Goal: Transaction & Acquisition: Purchase product/service

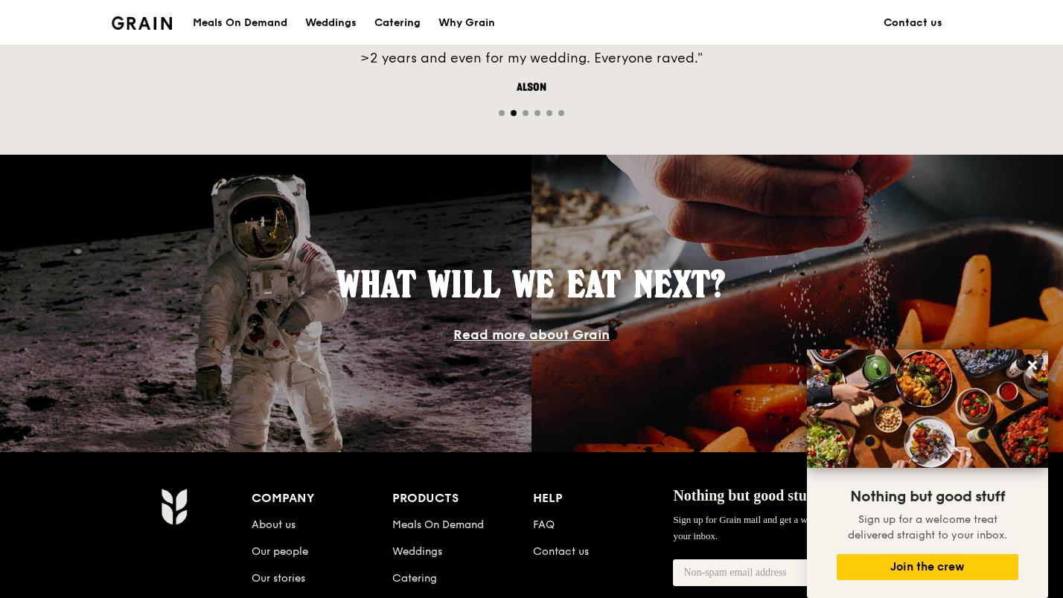
scroll to position [1282, 0]
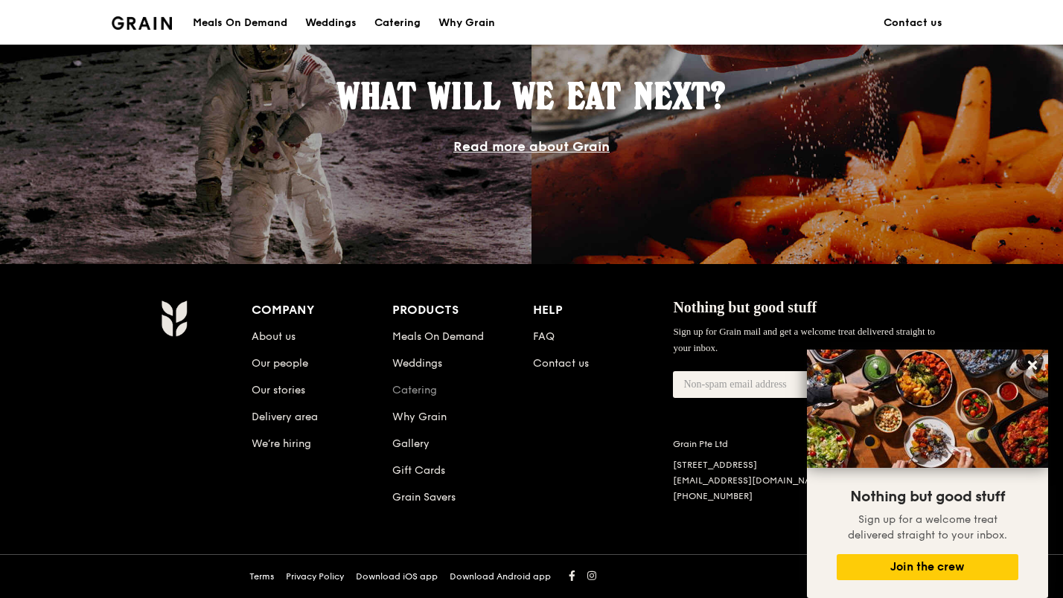
click at [424, 389] on link "Catering" at bounding box center [414, 390] width 45 height 13
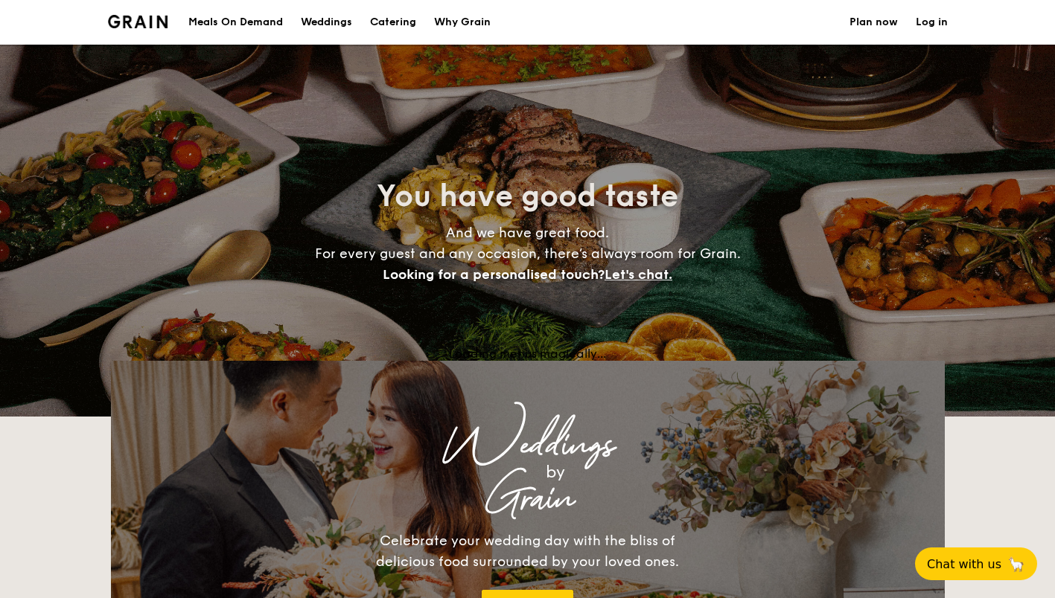
select select
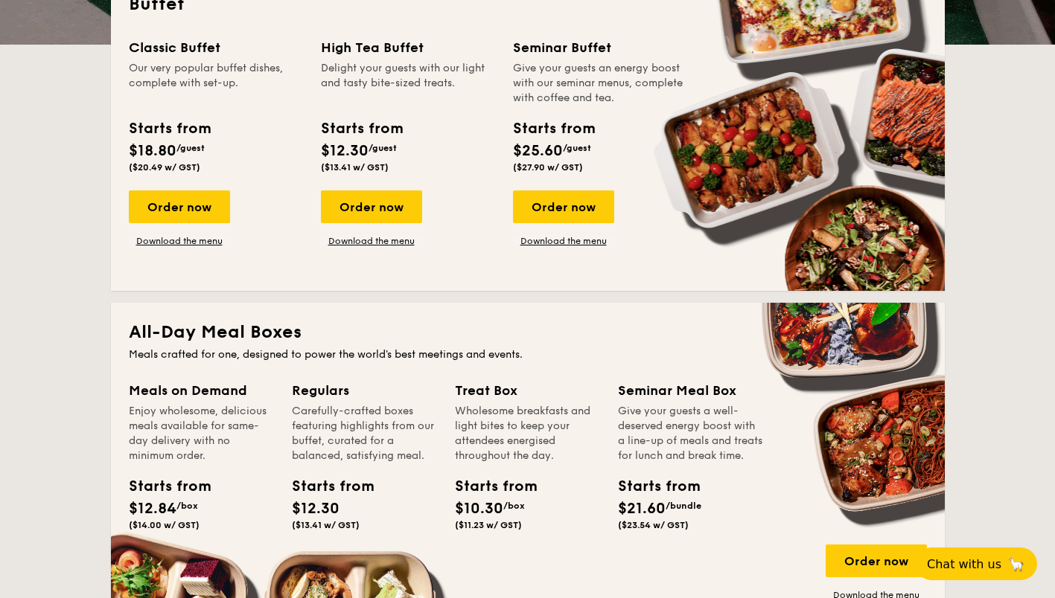
scroll to position [149, 0]
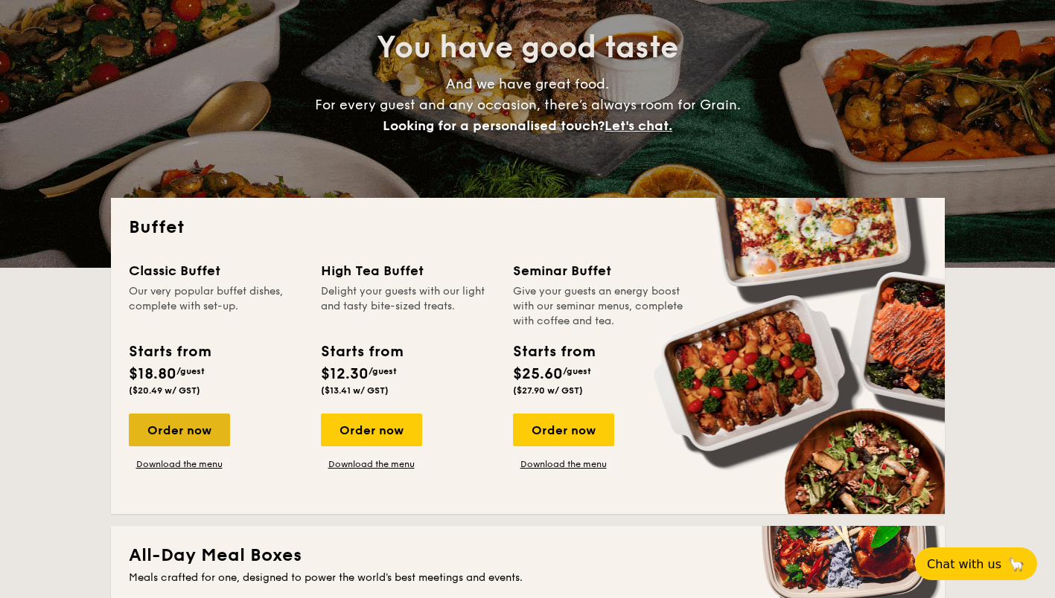
click at [201, 441] on div "Order now" at bounding box center [179, 430] width 101 height 33
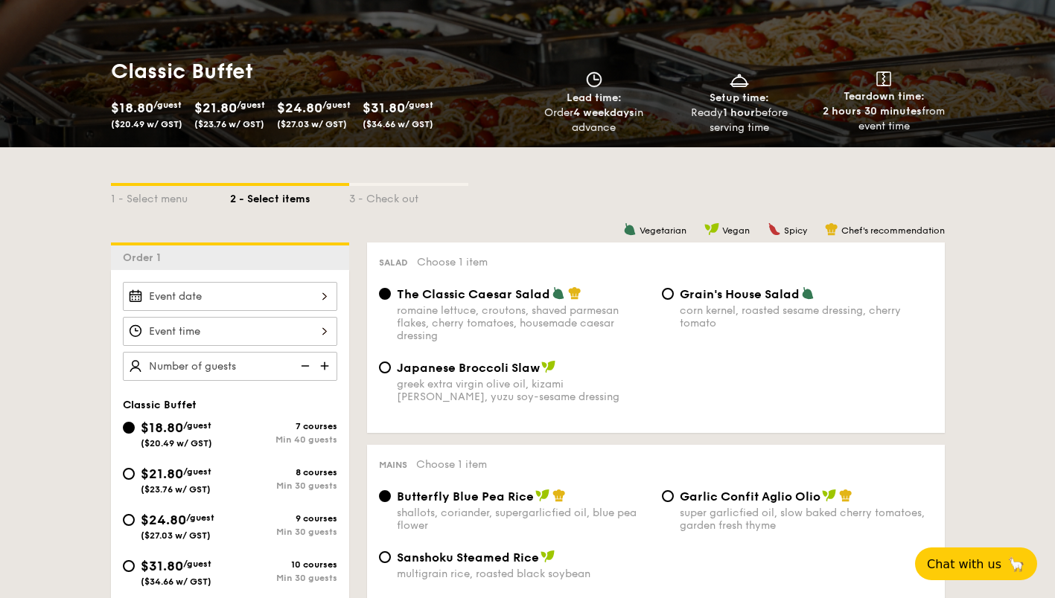
scroll to position [147, 0]
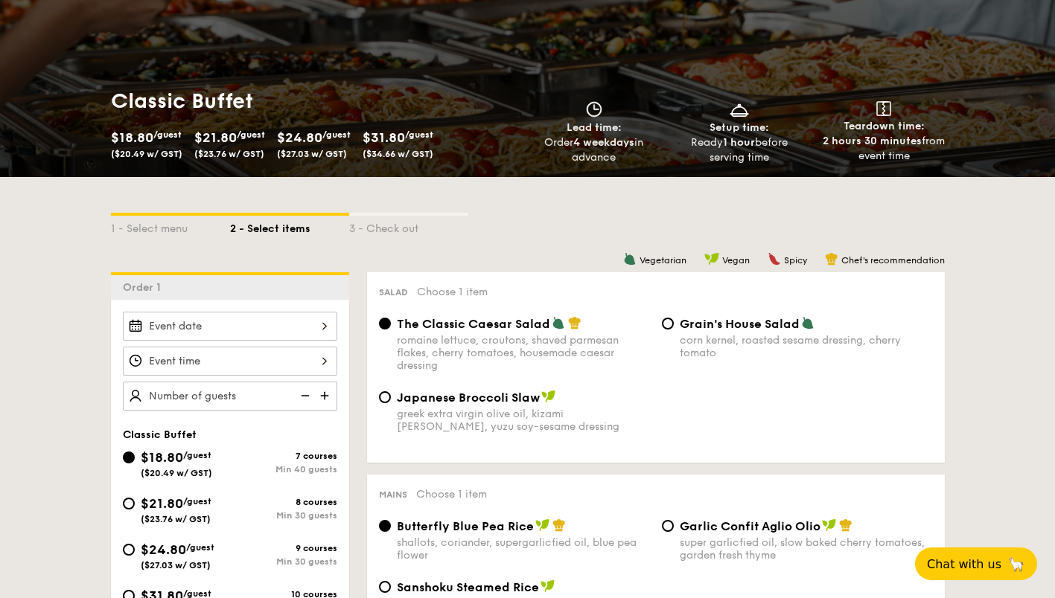
click at [307, 333] on input "Smoked Mesquite Whole Chicken brined in our in-house blend of herbs and spices,…" at bounding box center [230, 326] width 214 height 29
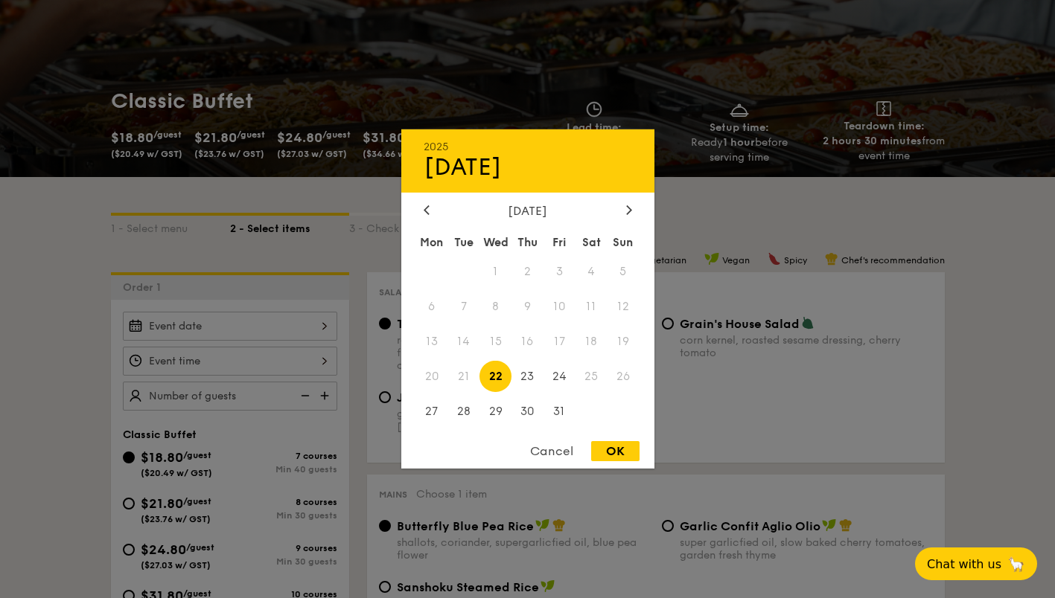
click at [619, 212] on div "October 2025" at bounding box center [528, 211] width 208 height 14
click at [626, 213] on icon at bounding box center [629, 210] width 6 height 10
click at [496, 373] on span "24" at bounding box center [495, 376] width 32 height 32
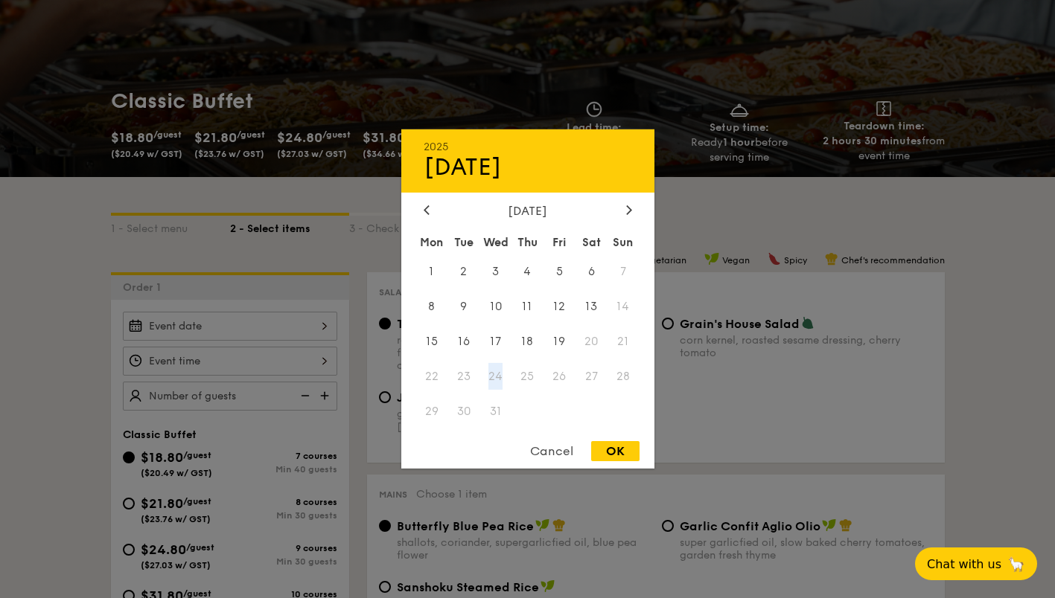
click at [435, 207] on div "December 2025" at bounding box center [528, 211] width 208 height 14
click at [429, 211] on div at bounding box center [426, 211] width 13 height 14
click at [430, 214] on div at bounding box center [426, 211] width 13 height 14
click at [550, 453] on div "Cancel" at bounding box center [551, 451] width 73 height 20
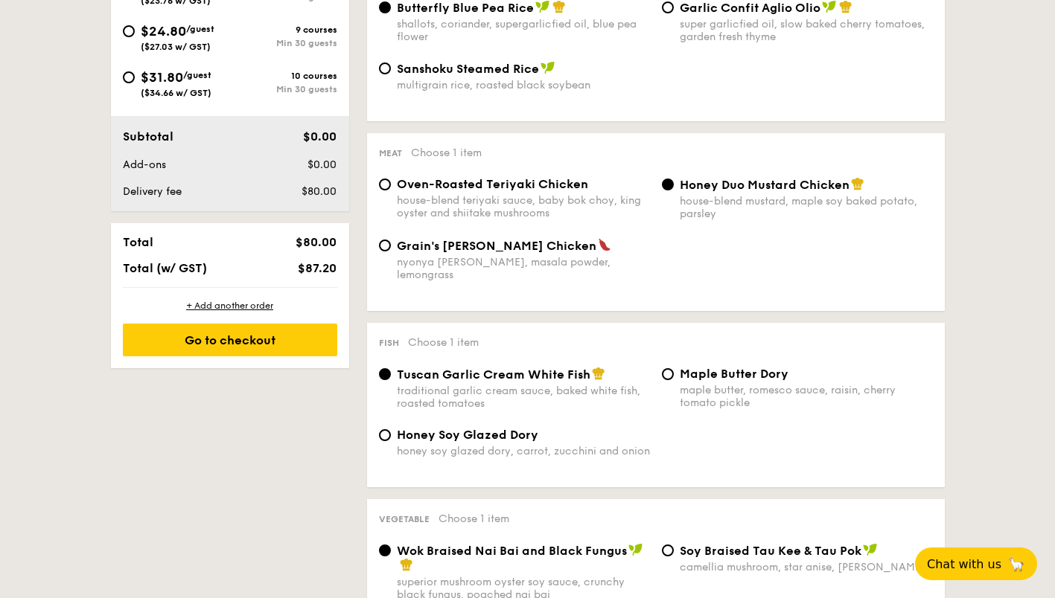
scroll to position [444, 0]
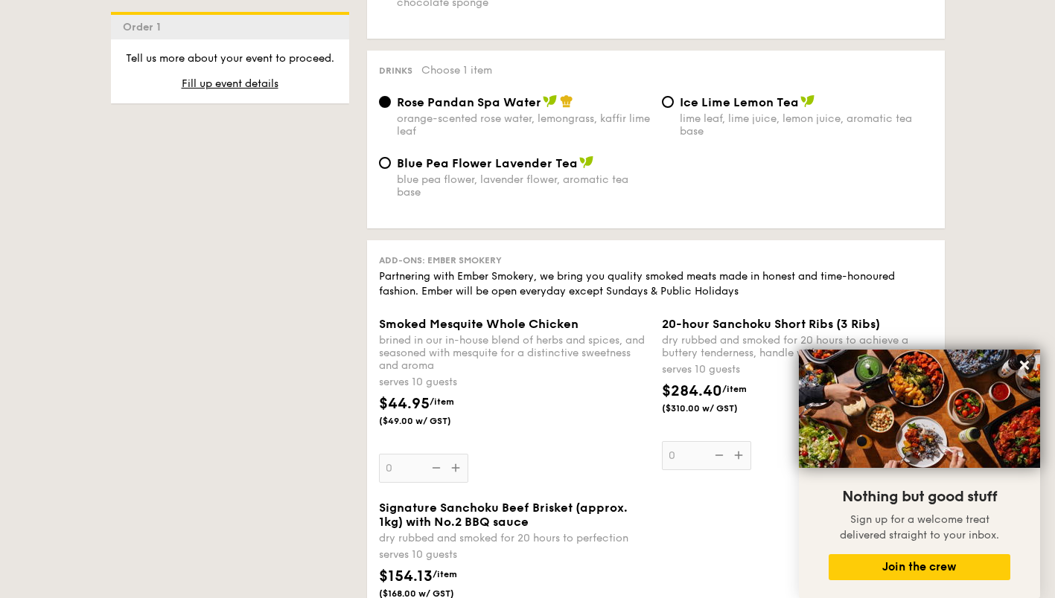
scroll to position [1702, 0]
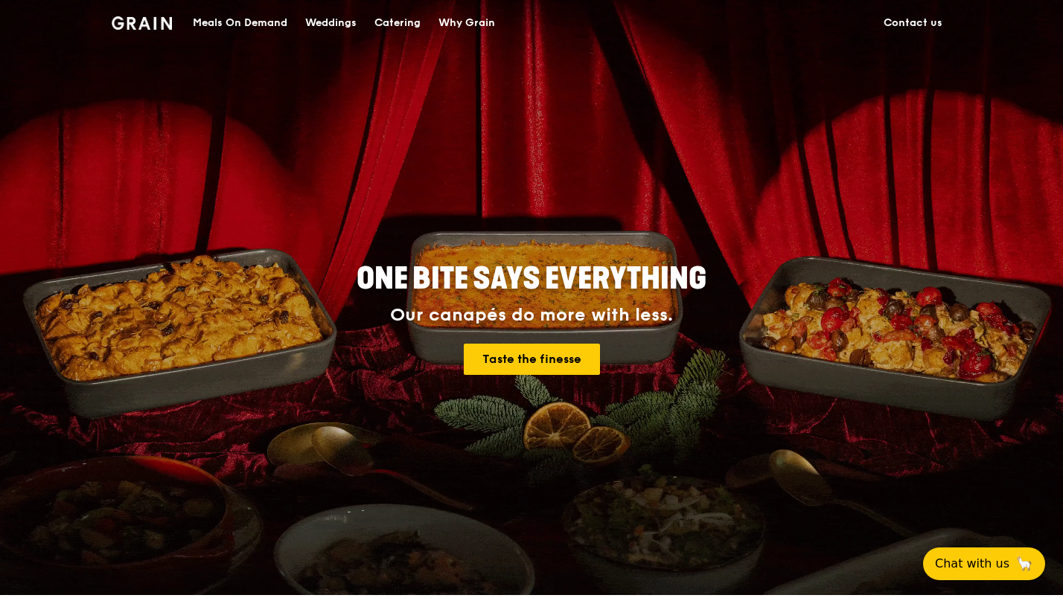
click at [240, 23] on div "Meals On Demand" at bounding box center [240, 23] width 95 height 45
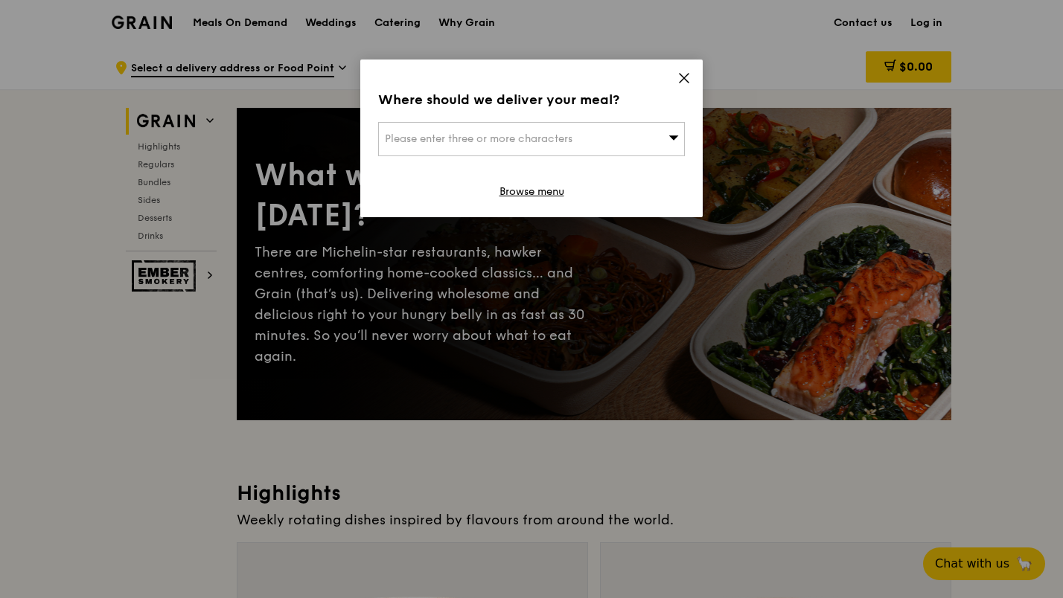
click at [677, 80] on div "Where should we deliver your meal? Please enter three or more characters Browse…" at bounding box center [531, 139] width 342 height 158
click at [680, 79] on icon at bounding box center [683, 77] width 13 height 13
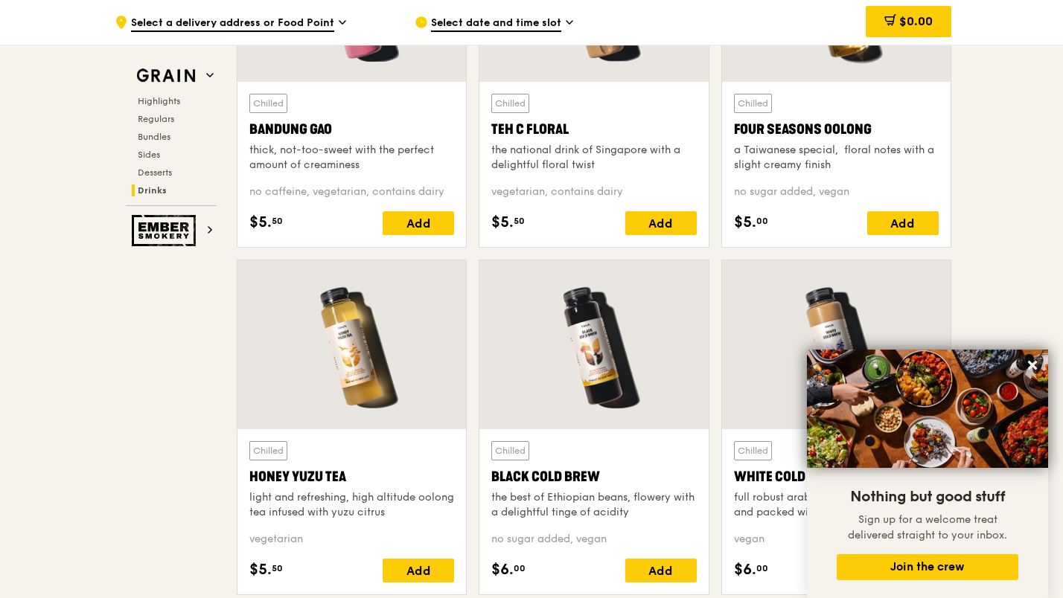
scroll to position [5142, 0]
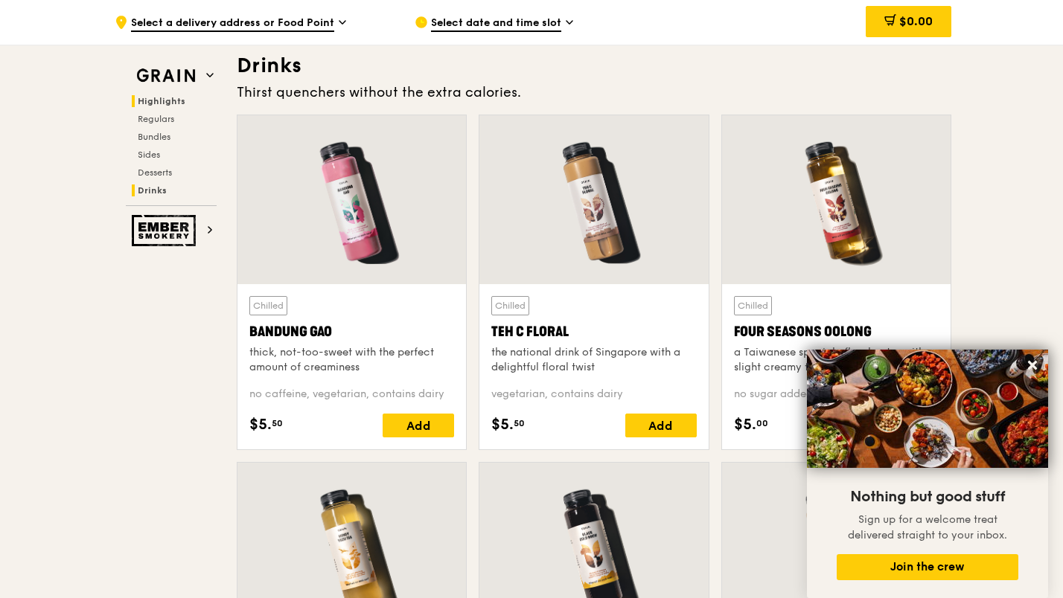
click at [162, 101] on span "Highlights" at bounding box center [162, 101] width 48 height 10
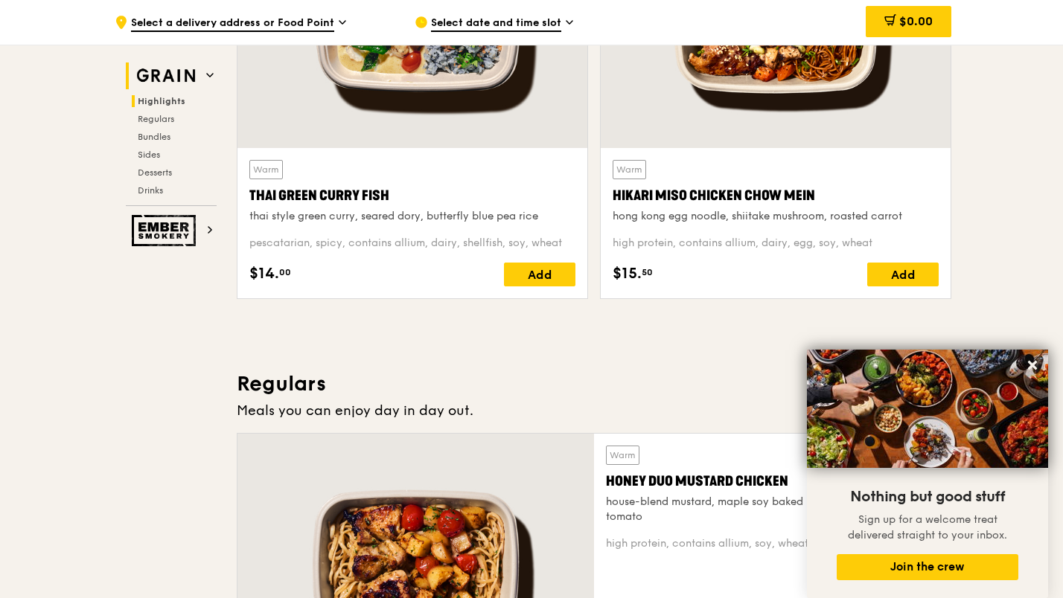
scroll to position [420, 0]
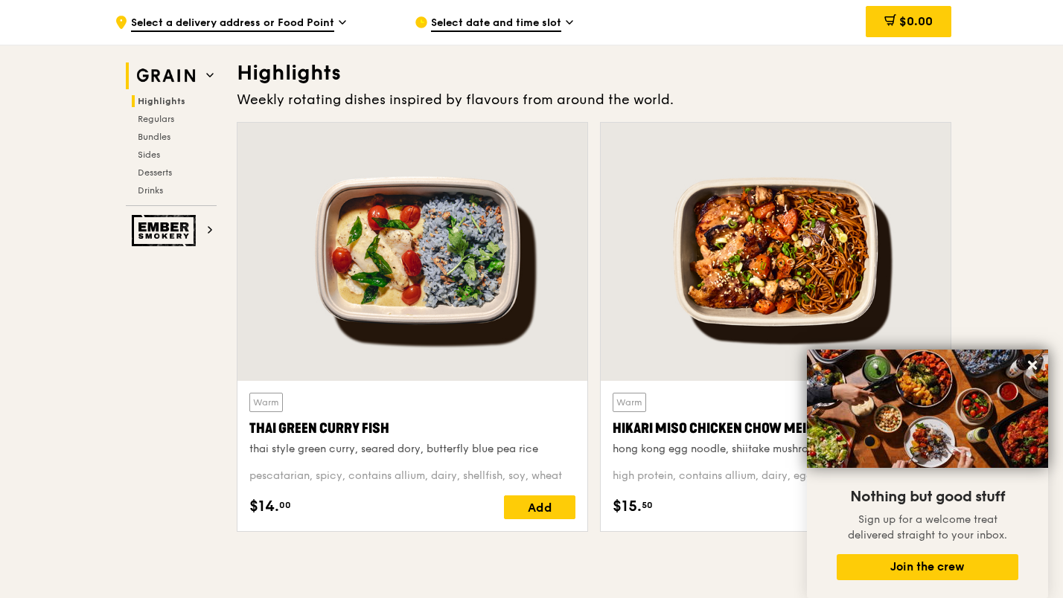
click at [203, 75] on h2 "Grain" at bounding box center [171, 76] width 91 height 27
click at [205, 71] on h2 "Grain" at bounding box center [171, 76] width 91 height 27
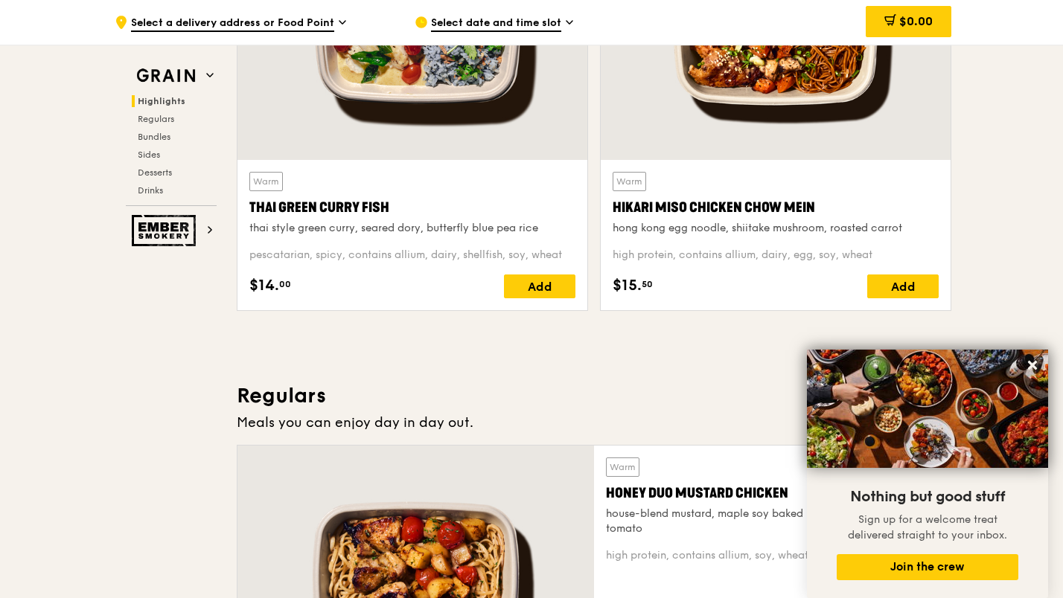
scroll to position [643, 0]
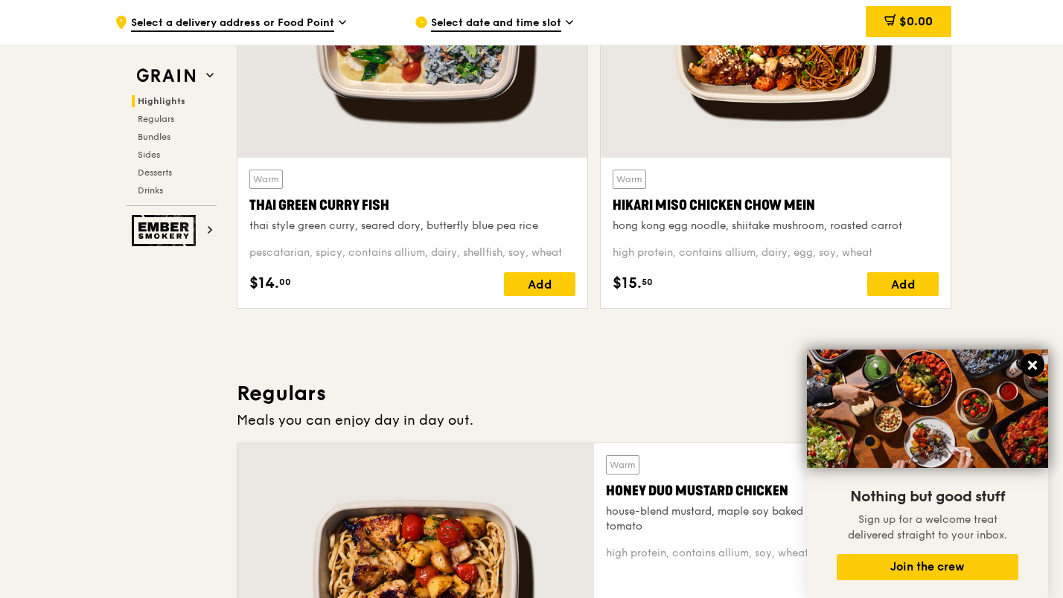
click at [1027, 362] on icon at bounding box center [1032, 365] width 13 height 13
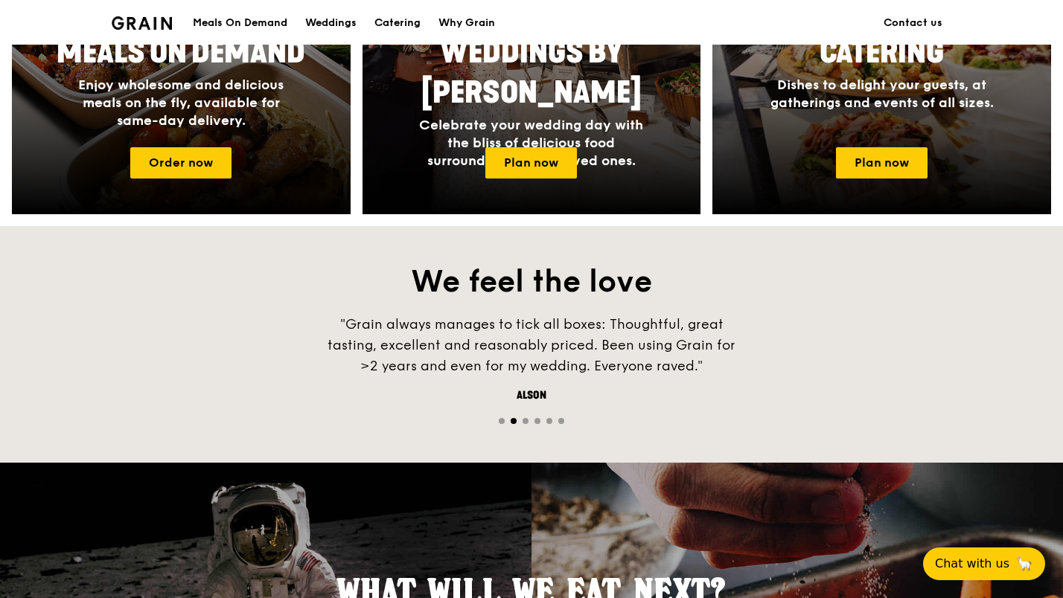
scroll to position [595, 0]
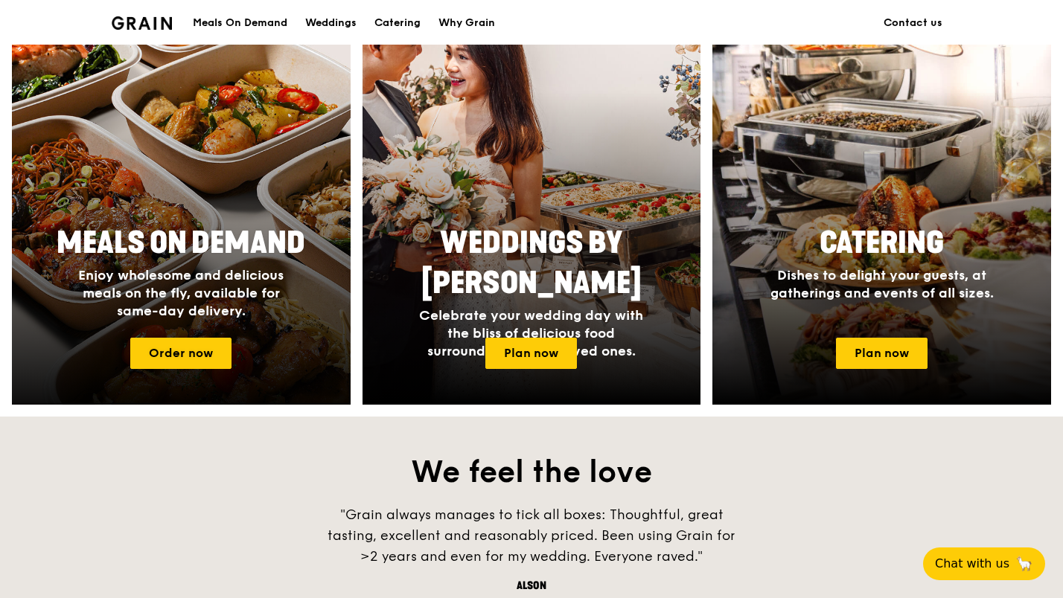
click at [185, 336] on div at bounding box center [181, 209] width 372 height 432
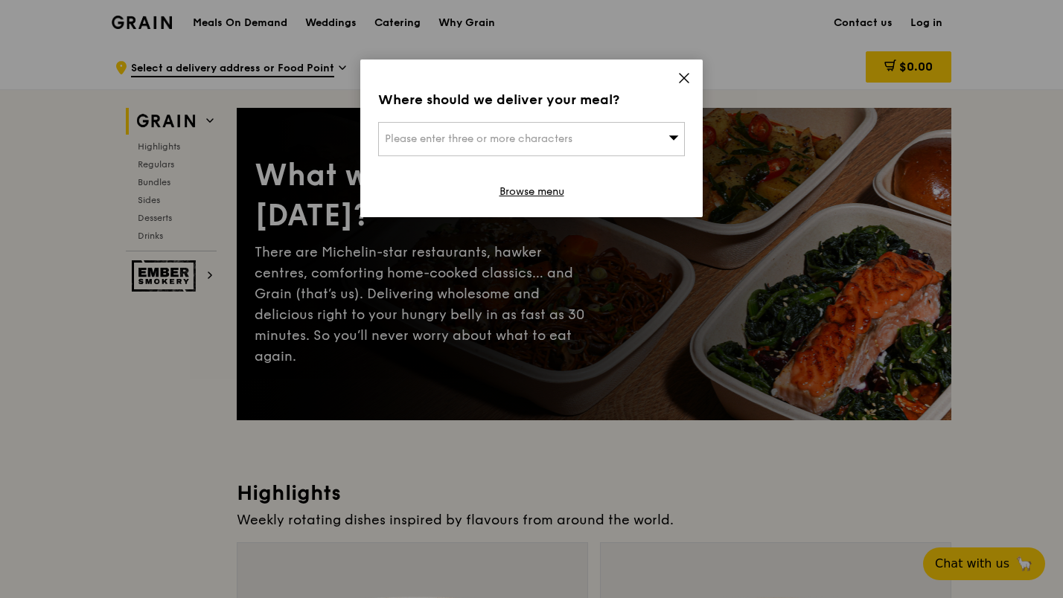
click at [652, 146] on div "Please enter three or more characters" at bounding box center [531, 139] width 307 height 34
click at [687, 68] on div "Where should we deliver your meal? Please enter three or more characters Please…" at bounding box center [531, 139] width 342 height 158
click at [682, 80] on icon at bounding box center [684, 78] width 9 height 9
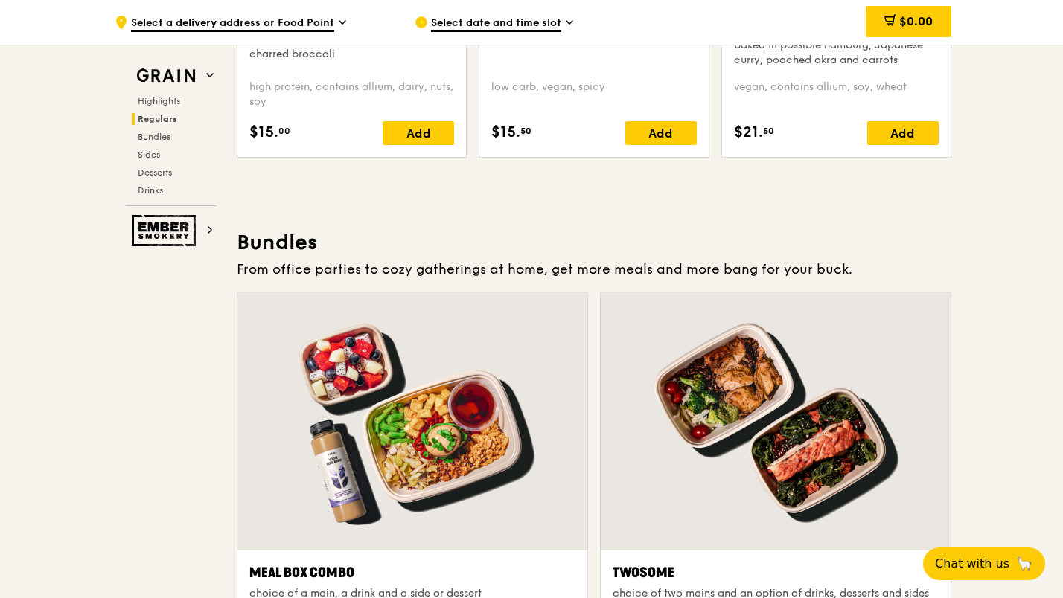
scroll to position [2158, 0]
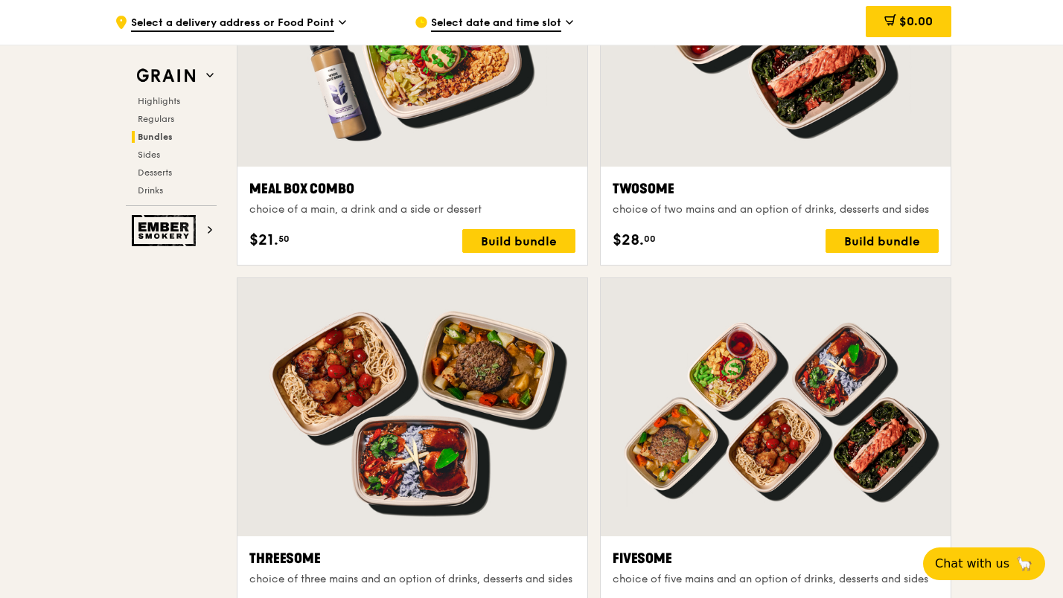
scroll to position [2233, 0]
